Goal: Complete application form: Complete application form

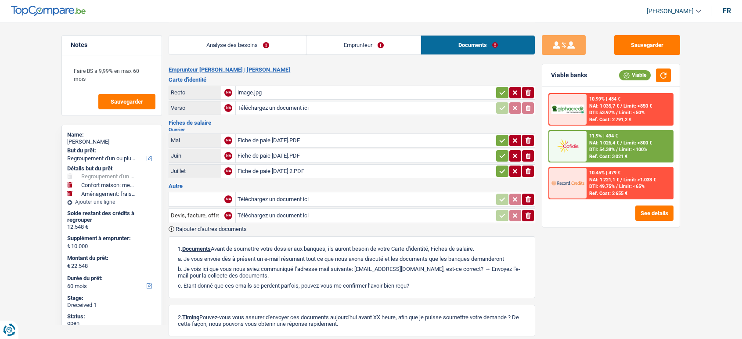
select select "refinancing"
select select "household"
select select "movingOrInstallation"
select select "60"
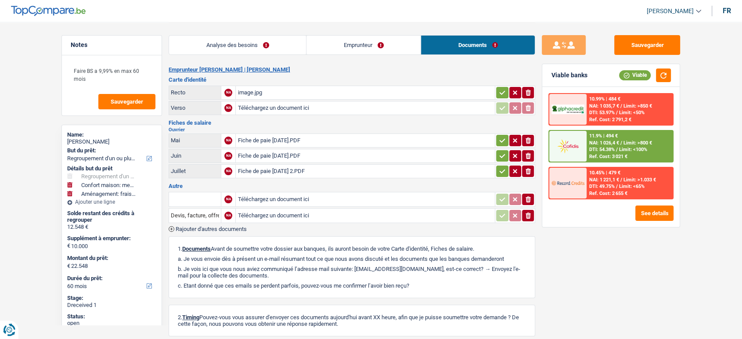
click at [342, 90] on div "image.jpg" at bounding box center [366, 92] width 256 height 13
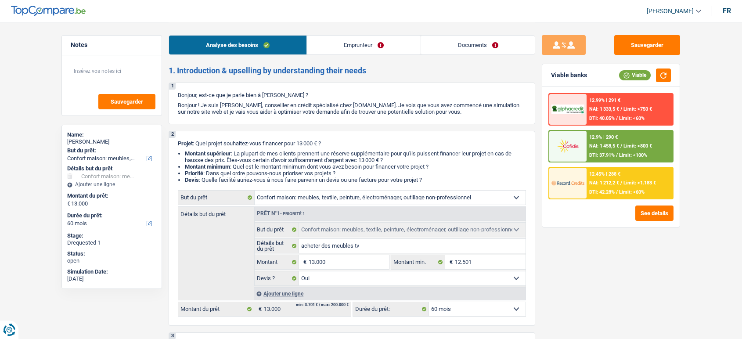
select select "household"
select select "60"
select select "household"
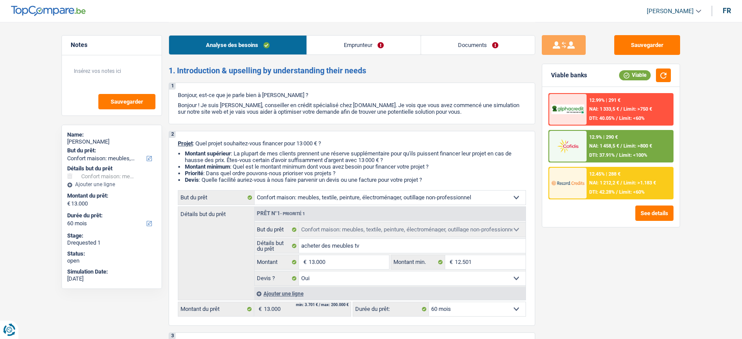
select select "yes"
select select "60"
select select "mutuality"
select select "mutualityIndemnity"
select select "familyAllowances"
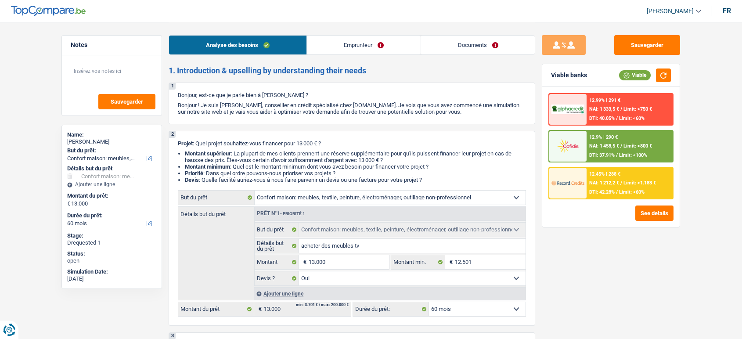
select select "rents"
select select "household"
select select "yes"
select select "60"
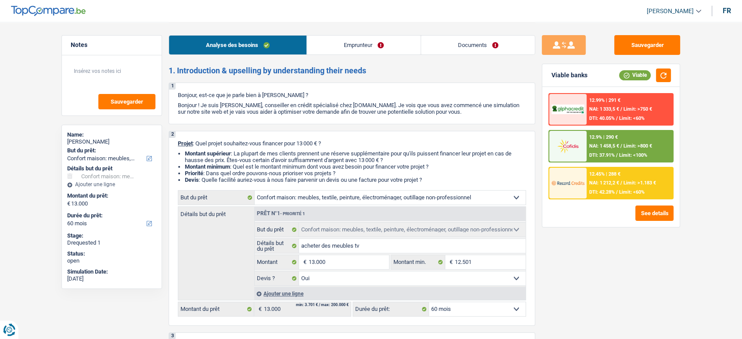
click at [467, 40] on link "Documents" at bounding box center [478, 45] width 114 height 19
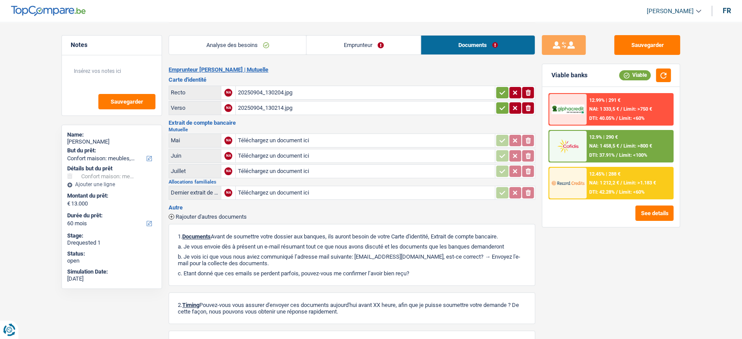
click at [365, 137] on input "Téléchargez un document ici" at bounding box center [366, 140] width 256 height 13
type input "C:\fakepath\Screenshot_20250904_173510_OneDrive.jpg"
click at [325, 149] on input "Téléchargez un document ici" at bounding box center [366, 155] width 256 height 13
type input "C:\fakepath\Screenshot_20250904_173446_OneDrive.jpg"
click at [340, 169] on input "Téléchargez un document ici" at bounding box center [366, 171] width 256 height 13
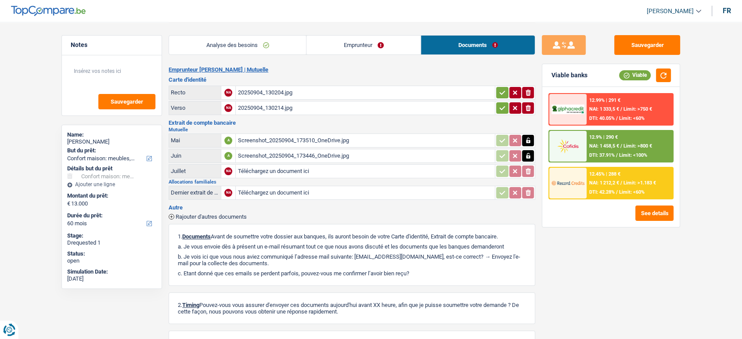
type input "C:\fakepath\Screenshot_20250904_173413_OneDrive.jpg"
click at [208, 214] on span "Rajouter d'autres documents" at bounding box center [211, 217] width 71 height 6
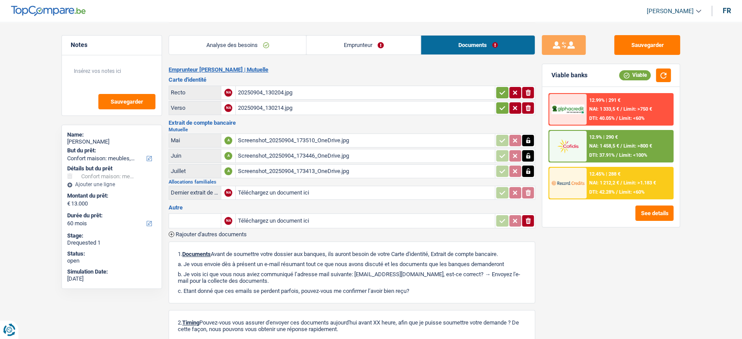
drag, startPoint x: 250, startPoint y: 226, endPoint x: 266, endPoint y: 218, distance: 17.5
click at [266, 218] on td "Téléchargez un document ici" at bounding box center [365, 220] width 260 height 15
click at [266, 218] on input "Téléchargez un document ici" at bounding box center [366, 220] width 256 height 13
type input "C:\fakepath\Screenshot_20250904_173345_OneDrive.jpg"
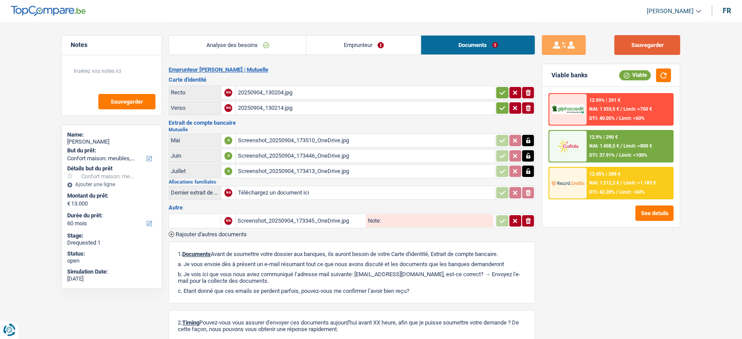
click at [665, 52] on button "Sauvegarder" at bounding box center [648, 45] width 66 height 20
click at [660, 51] on button "Sauvegarder" at bounding box center [648, 45] width 66 height 20
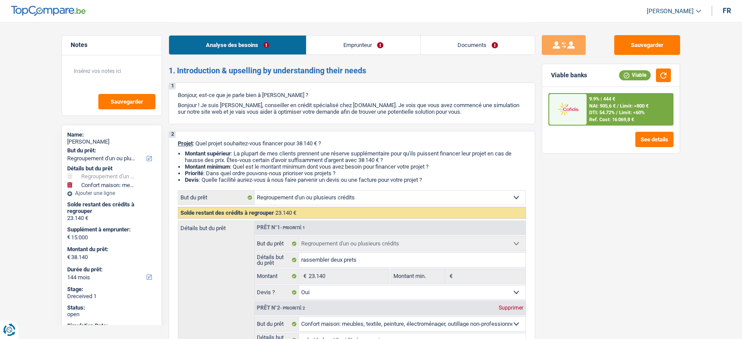
select select "refinancing"
select select "household"
select select "144"
click at [478, 52] on link "Documents" at bounding box center [478, 45] width 114 height 19
